Goal: Information Seeking & Learning: Learn about a topic

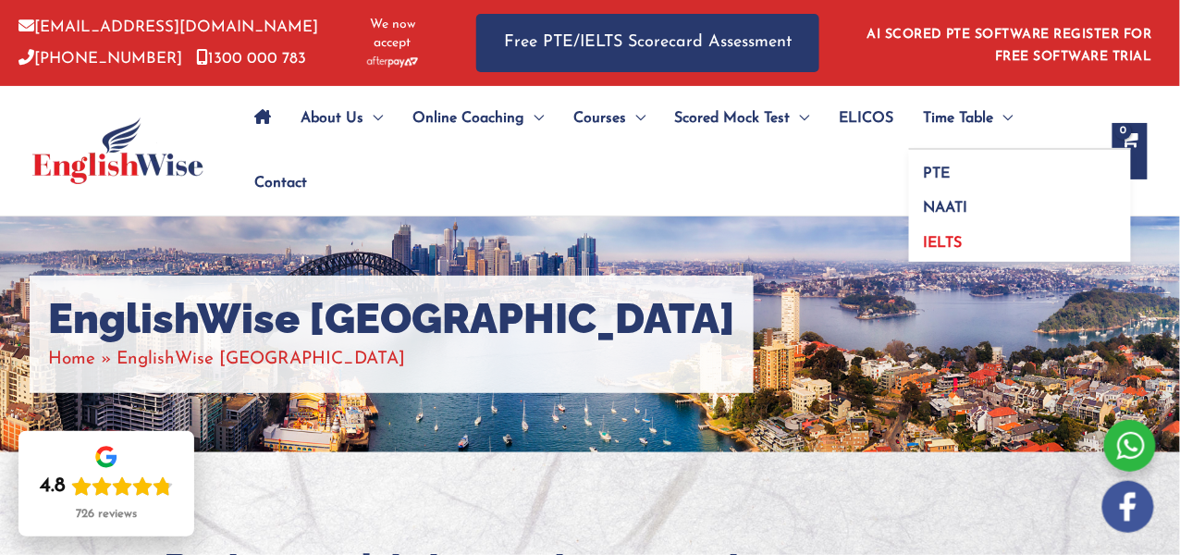
click at [933, 246] on span "IELTS" at bounding box center [943, 243] width 39 height 15
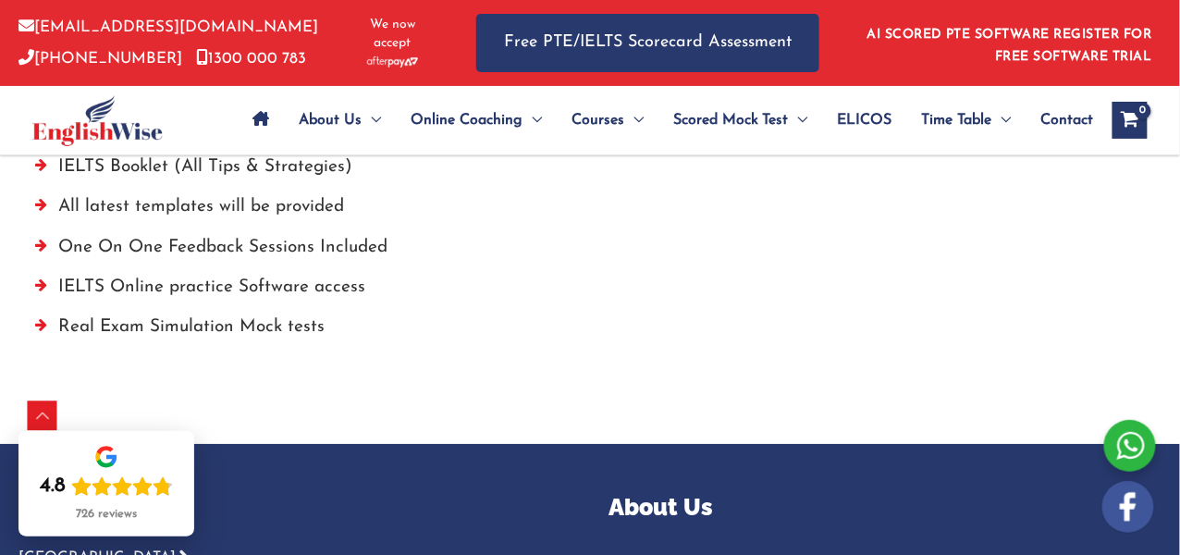
scroll to position [1527, 0]
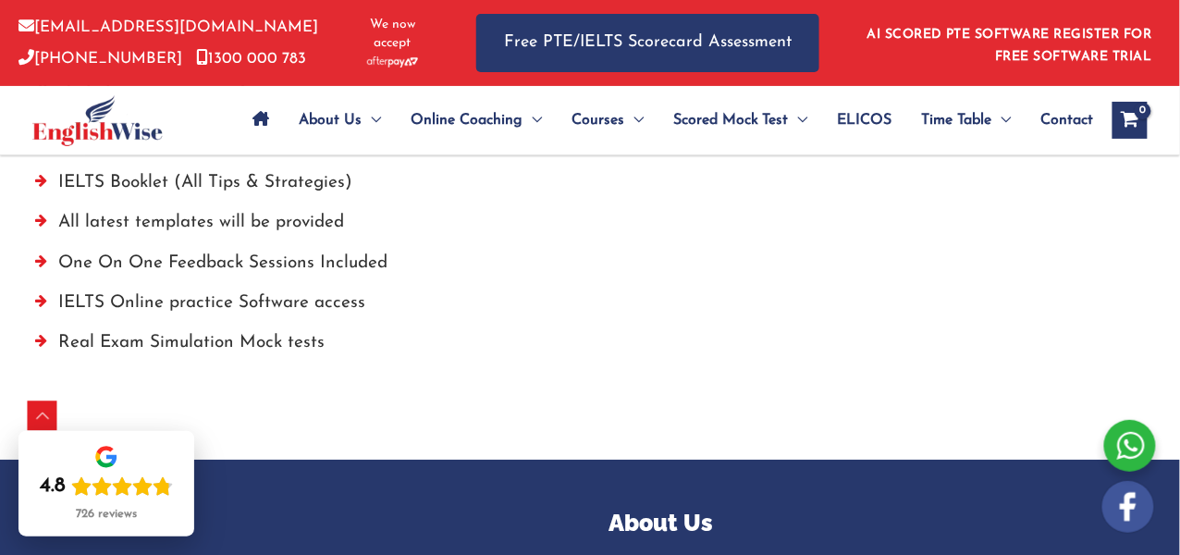
click at [240, 220] on li "All latest templates will be provided" at bounding box center [589, 227] width 1109 height 40
click at [533, 321] on li "IELTS Online practice Software access" at bounding box center [589, 308] width 1109 height 40
